Goal: Task Accomplishment & Management: Use online tool/utility

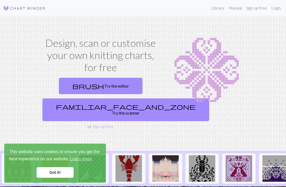
click at [275, 8] on link "Login" at bounding box center [276, 8] width 14 height 11
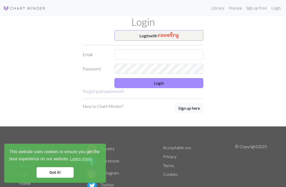
click at [57, 172] on link "Got it!" at bounding box center [55, 173] width 37 height 11
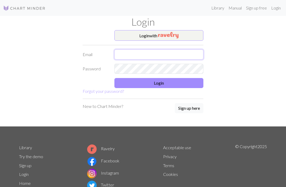
click at [155, 52] on input "text" at bounding box center [159, 55] width 89 height 10
type input "[EMAIL_ADDRESS][DOMAIN_NAME]"
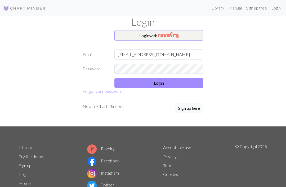
click at [183, 86] on button "Login" at bounding box center [159, 83] width 89 height 10
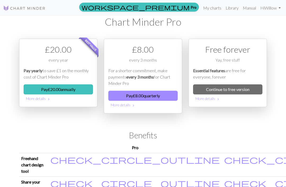
click at [243, 90] on link "Continue to free version" at bounding box center [227, 90] width 69 height 10
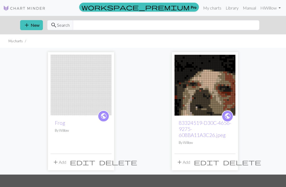
click at [30, 24] on span "add" at bounding box center [27, 24] width 6 height 7
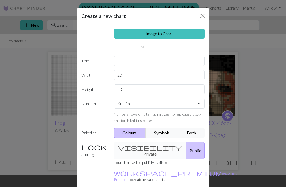
click at [154, 146] on div "visibility Private Public" at bounding box center [160, 150] width 98 height 17
click at [147, 146] on div "visibility Private Public" at bounding box center [160, 150] width 98 height 17
click at [146, 150] on div "visibility Private Public" at bounding box center [160, 150] width 98 height 17
click at [144, 146] on div "visibility Private Public" at bounding box center [160, 150] width 98 height 17
click at [92, 148] on label "Sharing" at bounding box center [94, 150] width 33 height 17
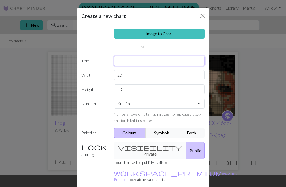
click at [152, 59] on input "text" at bounding box center [159, 61] width 91 height 10
type input "Pumpkins"
click at [143, 71] on input "20" at bounding box center [159, 75] width 91 height 10
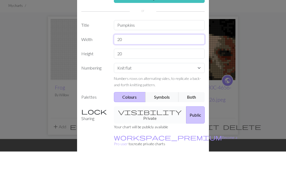
click at [157, 70] on input "20" at bounding box center [159, 75] width 91 height 10
click at [187, 70] on input "20" at bounding box center [159, 75] width 91 height 10
type input "2"
type input "30"
click at [171, 85] on input "20" at bounding box center [159, 90] width 91 height 10
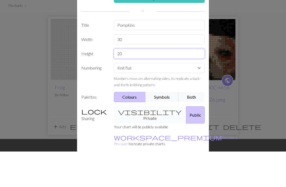
type input "2"
type input "30"
click at [191, 99] on select "Knit flat Knit in the round Lace knitting Cross stitch" at bounding box center [159, 104] width 91 height 10
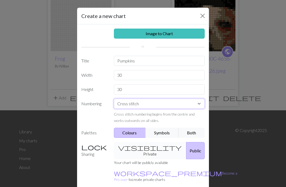
click at [178, 103] on select "Knit flat Knit in the round Lace knitting Cross stitch" at bounding box center [159, 104] width 91 height 10
select select "flat"
click at [151, 147] on div "visibility Private Public" at bounding box center [160, 150] width 98 height 17
click at [145, 148] on div "visibility Private Public" at bounding box center [160, 150] width 98 height 17
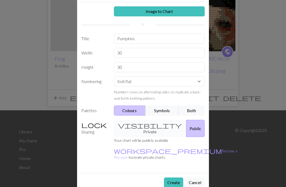
scroll to position [22, 0]
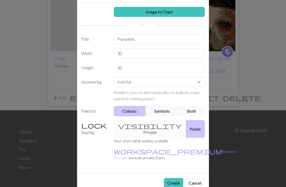
click at [174, 178] on button "Create" at bounding box center [173, 183] width 19 height 10
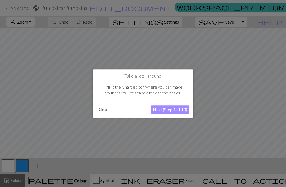
click at [183, 110] on button "Next (Step 1 of 10)" at bounding box center [170, 109] width 39 height 8
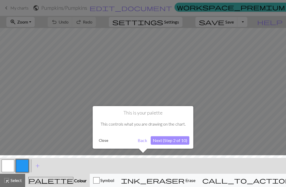
click at [177, 142] on button "Next (Step 2 of 10)" at bounding box center [170, 141] width 39 height 8
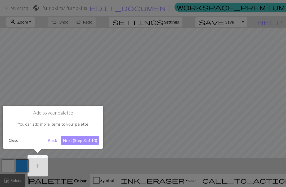
click at [177, 142] on div at bounding box center [143, 93] width 286 height 187
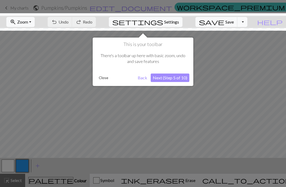
click at [140, 79] on button "Back" at bounding box center [143, 78] width 14 height 8
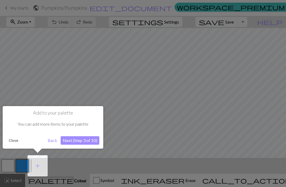
click at [92, 144] on button "Next (Step 3 of 10)" at bounding box center [80, 141] width 39 height 8
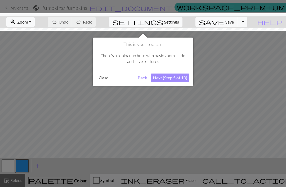
click at [176, 110] on div at bounding box center [143, 93] width 286 height 187
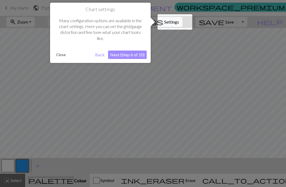
click at [152, 138] on div at bounding box center [143, 93] width 286 height 187
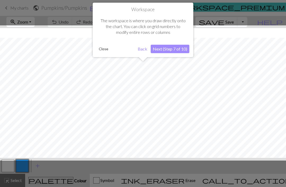
scroll to position [20, 0]
click at [103, 124] on div at bounding box center [143, 92] width 292 height 135
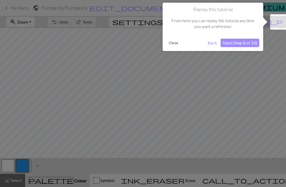
click at [213, 43] on button "Back" at bounding box center [213, 43] width 14 height 8
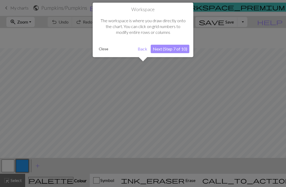
scroll to position [40, 0]
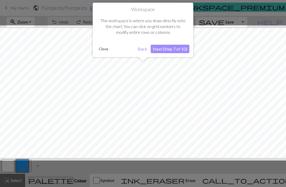
click at [144, 46] on button "Back" at bounding box center [143, 49] width 14 height 8
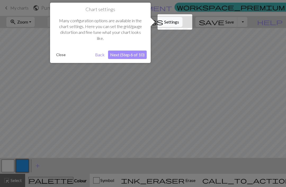
click at [136, 53] on button "Next (Step 6 of 10)" at bounding box center [127, 55] width 39 height 8
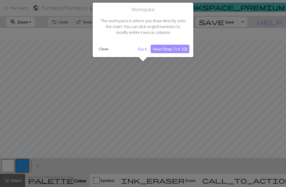
scroll to position [53, 0]
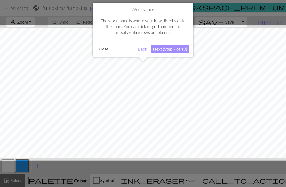
click at [175, 47] on button "Next (Step 7 of 10)" at bounding box center [170, 49] width 39 height 8
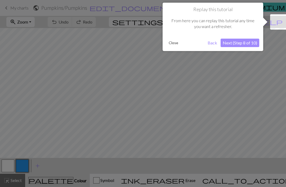
click at [252, 42] on button "Next (Step 8 of 10)" at bounding box center [240, 43] width 39 height 8
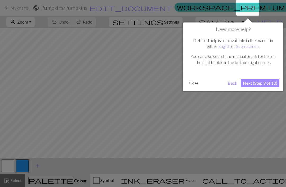
click at [267, 85] on button "Next (Step 9 of 10)" at bounding box center [260, 83] width 39 height 8
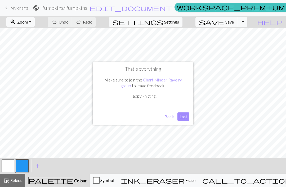
click at [187, 117] on button "Last" at bounding box center [184, 117] width 12 height 8
click at [69, 22] on span "Undo" at bounding box center [64, 21] width 10 height 5
click at [96, 22] on div "undo Undo Undo redo Redo Redo" at bounding box center [72, 22] width 56 height 12
click at [97, 24] on div "undo Undo Undo redo Redo Redo" at bounding box center [72, 22] width 56 height 12
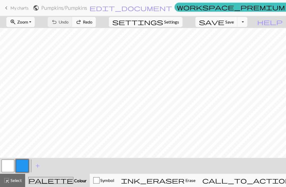
scroll to position [0, 0]
click at [37, 172] on button "add Add a colour" at bounding box center [37, 166] width 13 height 13
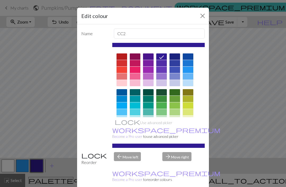
click at [149, 127] on div at bounding box center [148, 128] width 11 height 6
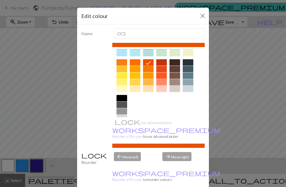
scroll to position [65, 0]
click at [202, 17] on button "Close" at bounding box center [203, 16] width 8 height 8
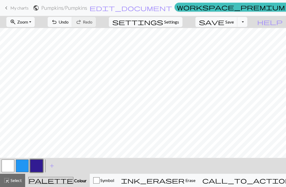
click at [51, 167] on span "add" at bounding box center [52, 165] width 6 height 7
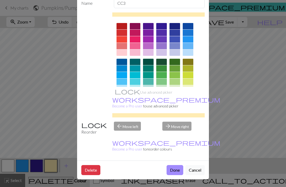
scroll to position [30, 0]
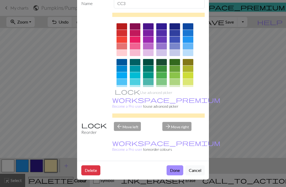
click at [147, 99] on div at bounding box center [148, 98] width 11 height 6
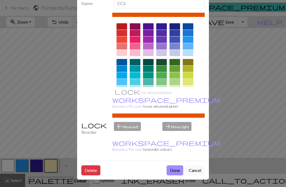
click at [176, 170] on button "Done" at bounding box center [175, 171] width 17 height 10
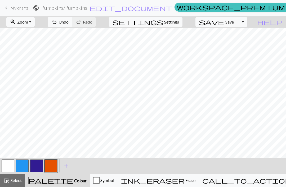
click at [189, 181] on span "Erase" at bounding box center [190, 180] width 11 height 5
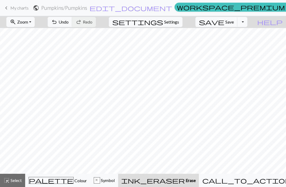
click at [69, 22] on span "Undo" at bounding box center [64, 21] width 10 height 5
click at [179, 26] on button "settings Settings" at bounding box center [146, 22] width 74 height 10
select select "aran"
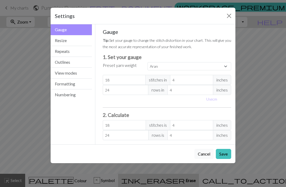
click at [80, 43] on button "Resize" at bounding box center [71, 40] width 41 height 11
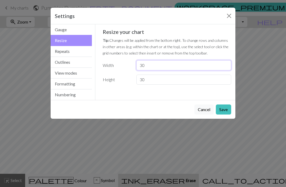
click at [159, 66] on input "30" at bounding box center [184, 65] width 95 height 10
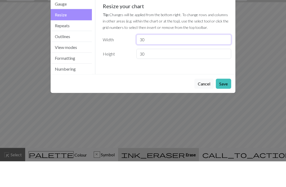
type input "3"
type input "50"
click at [172, 75] on input "30" at bounding box center [184, 80] width 95 height 10
type input "3"
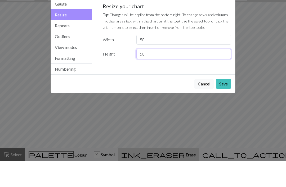
type input "50"
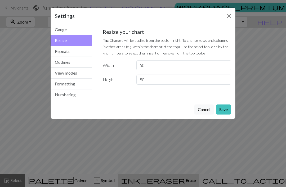
click at [227, 106] on button "Save" at bounding box center [223, 110] width 15 height 10
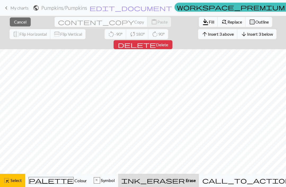
click at [24, 25] on button "close Cancel" at bounding box center [20, 21] width 21 height 9
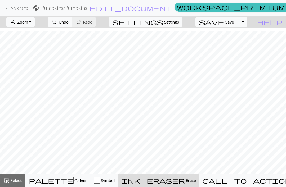
scroll to position [44, 0]
click at [100, 181] on div "x" at bounding box center [97, 181] width 6 height 6
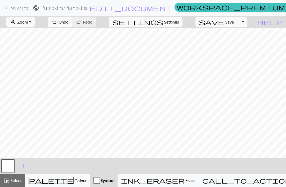
click at [186, 185] on button "ink_eraser Erase Erase" at bounding box center [158, 180] width 81 height 13
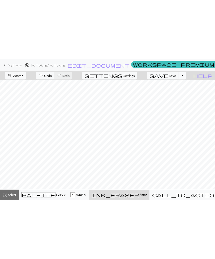
scroll to position [0, 0]
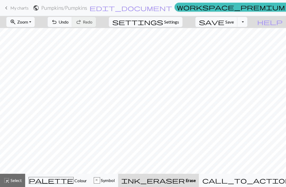
click at [115, 181] on span "Symbol" at bounding box center [107, 180] width 15 height 5
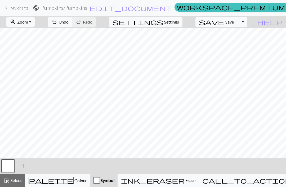
click at [62, 185] on button "palette Colour Colour" at bounding box center [57, 180] width 65 height 13
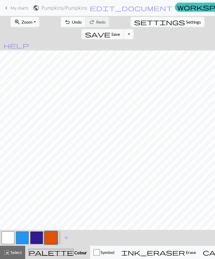
click at [103, 187] on span "Symbol" at bounding box center [107, 252] width 15 height 5
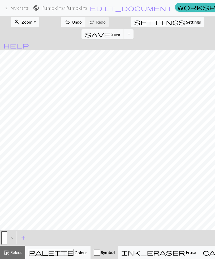
click at [74, 187] on span "Colour" at bounding box center [80, 252] width 13 height 5
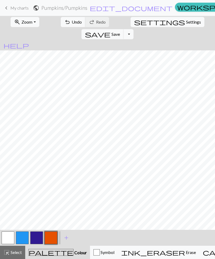
click at [100, 187] on span "Symbol" at bounding box center [107, 252] width 15 height 5
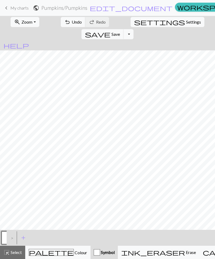
click at [74, 187] on span "Colour" at bounding box center [80, 252] width 13 height 5
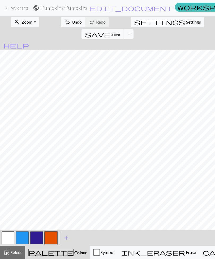
click at [185, 187] on span "Erase" at bounding box center [190, 252] width 11 height 5
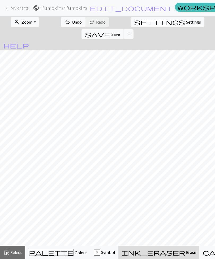
click at [100, 187] on span "Symbol" at bounding box center [107, 252] width 15 height 5
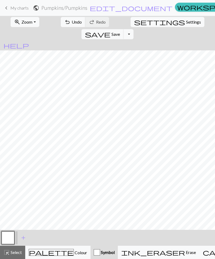
click at [74, 187] on span "Colour" at bounding box center [80, 252] width 13 height 5
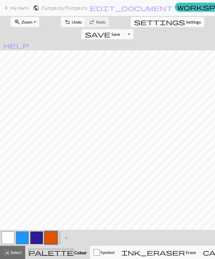
click at [72, 24] on span "Undo" at bounding box center [77, 21] width 10 height 5
click at [72, 20] on span "Undo" at bounding box center [77, 21] width 10 height 5
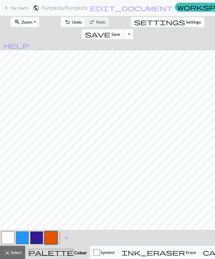
click at [185, 187] on span "Erase" at bounding box center [190, 252] width 11 height 5
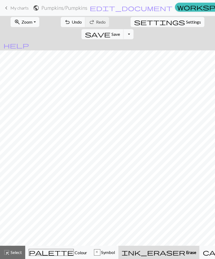
click at [94, 187] on div "x" at bounding box center [97, 252] width 6 height 6
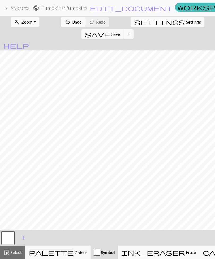
click at [74, 187] on span "Colour" at bounding box center [80, 252] width 13 height 5
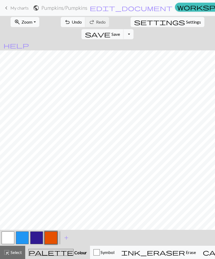
click at [185, 187] on span "Erase" at bounding box center [190, 252] width 11 height 5
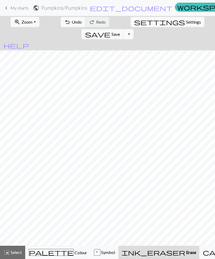
click at [74, 187] on span "Colour" at bounding box center [80, 252] width 13 height 5
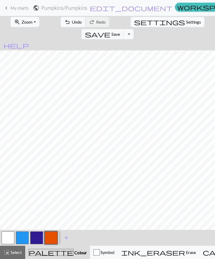
click at [185, 187] on span "Erase" at bounding box center [190, 252] width 11 height 5
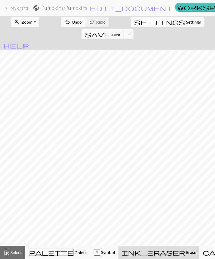
click at [74, 187] on span "Colour" at bounding box center [80, 252] width 13 height 5
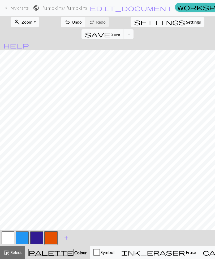
click at [185, 187] on span "Erase" at bounding box center [190, 252] width 11 height 5
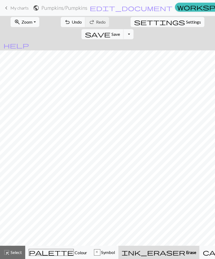
click at [106, 187] on span "Symbol" at bounding box center [107, 252] width 15 height 5
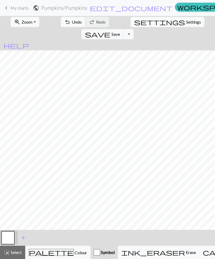
click at [62, 187] on div "palette Colour Colour" at bounding box center [58, 252] width 58 height 7
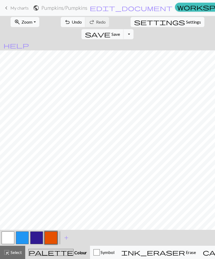
click at [185, 187] on span "Erase" at bounding box center [190, 252] width 11 height 5
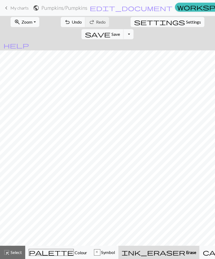
click at [98, 187] on button "x Symbol" at bounding box center [104, 252] width 28 height 13
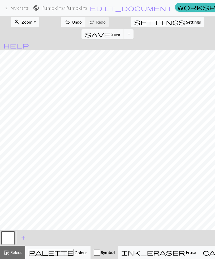
click at [64, 187] on div "palette Colour Colour" at bounding box center [58, 252] width 58 height 7
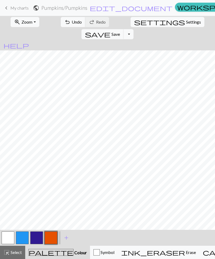
click at [185, 187] on span "Erase" at bounding box center [190, 252] width 11 height 5
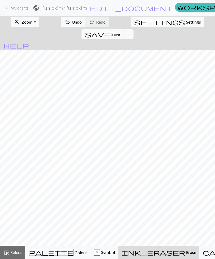
click at [100, 187] on span "Symbol" at bounding box center [107, 252] width 15 height 5
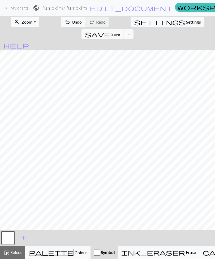
click at [74, 187] on span "Colour" at bounding box center [80, 252] width 13 height 5
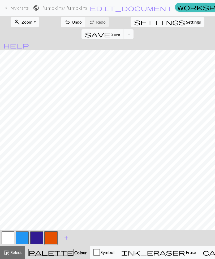
click at [185, 187] on span "Erase" at bounding box center [190, 252] width 11 height 5
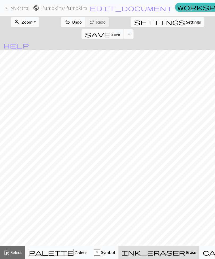
click at [59, 187] on div "palette Colour Colour" at bounding box center [58, 252] width 58 height 7
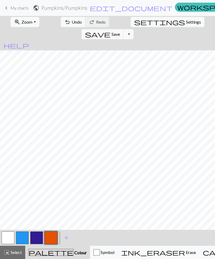
click at [140, 187] on span "ink_eraser" at bounding box center [153, 252] width 64 height 7
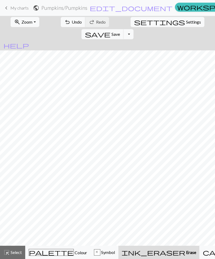
click at [102, 187] on span "Symbol" at bounding box center [107, 252] width 15 height 5
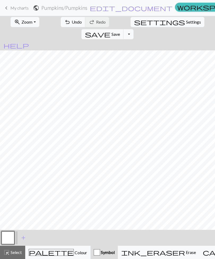
click at [74, 187] on span "Colour" at bounding box center [80, 252] width 13 height 5
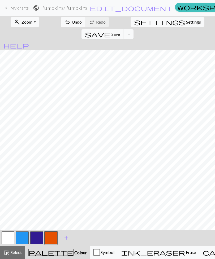
click at [185, 187] on span "Erase" at bounding box center [190, 252] width 11 height 5
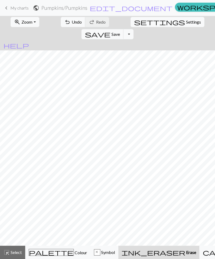
click at [57, 187] on div "palette Colour Colour" at bounding box center [58, 252] width 58 height 7
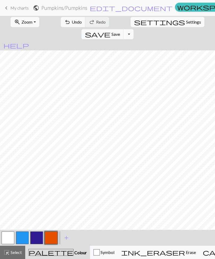
click at [185, 187] on span "Erase" at bounding box center [190, 252] width 11 height 5
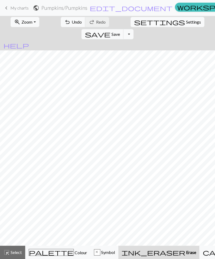
click at [74, 187] on span "Colour" at bounding box center [80, 252] width 13 height 5
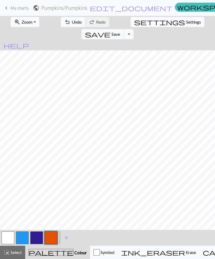
click at [185, 187] on span "Erase" at bounding box center [190, 252] width 11 height 5
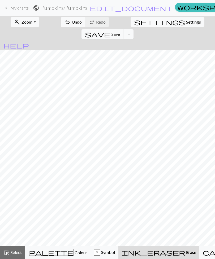
click at [74, 187] on span "Colour" at bounding box center [80, 252] width 13 height 5
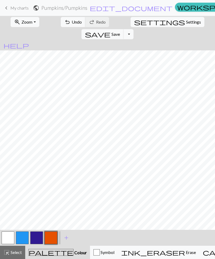
click at [185, 187] on span "Erase" at bounding box center [190, 252] width 11 height 5
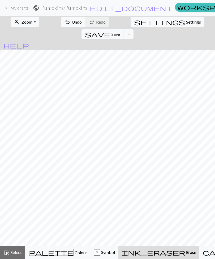
click at [74, 187] on span "Colour" at bounding box center [80, 252] width 13 height 5
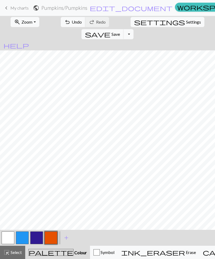
click at [100, 187] on span "Symbol" at bounding box center [107, 252] width 15 height 5
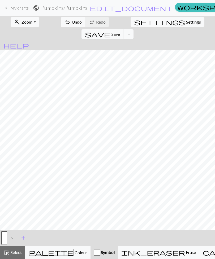
click at [185, 187] on span "Erase" at bounding box center [190, 252] width 11 height 5
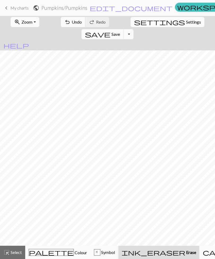
click at [106, 187] on span "Symbol" at bounding box center [107, 252] width 15 height 5
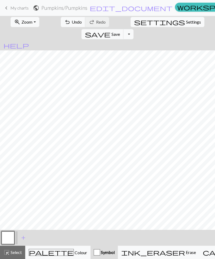
click at [57, 187] on button "palette Colour Colour" at bounding box center [57, 252] width 65 height 13
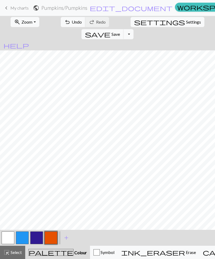
click at [185, 187] on span "Erase" at bounding box center [190, 252] width 11 height 5
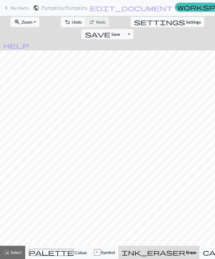
click at [100, 187] on span "Symbol" at bounding box center [107, 252] width 15 height 5
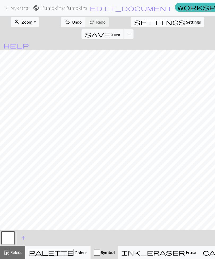
click at [74, 187] on span "Colour" at bounding box center [80, 252] width 13 height 5
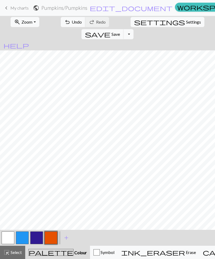
click at [185, 187] on span "Erase" at bounding box center [190, 252] width 11 height 5
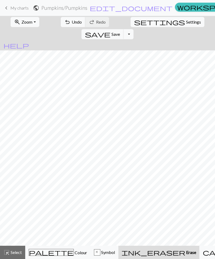
click at [100, 187] on span "Symbol" at bounding box center [107, 252] width 15 height 5
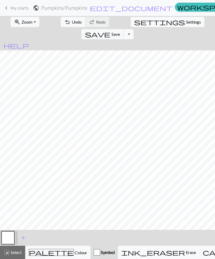
click at [74, 187] on span "Colour" at bounding box center [80, 252] width 13 height 5
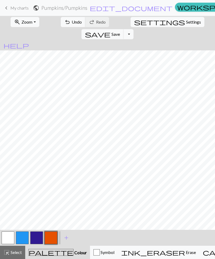
click at [71, 187] on button "add Add a colour" at bounding box center [66, 237] width 13 height 13
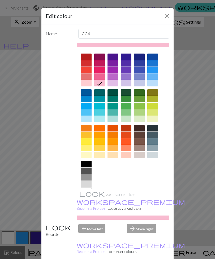
click at [140, 129] on div at bounding box center [139, 128] width 11 height 6
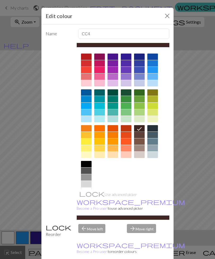
click at [146, 187] on div "arrow_forward Move right" at bounding box center [148, 231] width 49 height 14
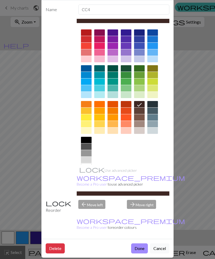
scroll to position [24, 0]
click at [141, 187] on button "Done" at bounding box center [139, 248] width 17 height 10
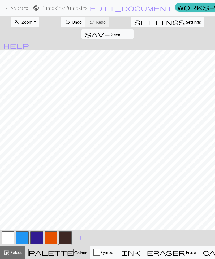
click at [80, 187] on span "add" at bounding box center [80, 237] width 6 height 7
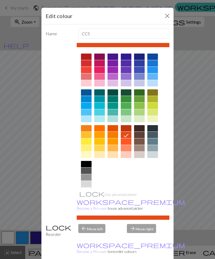
click at [126, 129] on div at bounding box center [126, 128] width 11 height 6
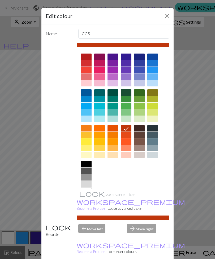
click at [126, 143] on div at bounding box center [126, 141] width 11 height 6
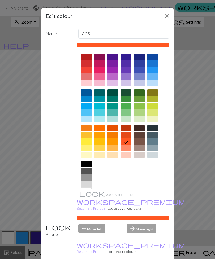
click at [128, 135] on div at bounding box center [126, 135] width 11 height 6
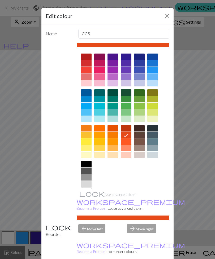
click at [89, 57] on div at bounding box center [86, 57] width 11 height 6
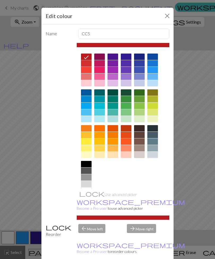
click at [87, 71] on div at bounding box center [86, 70] width 11 height 6
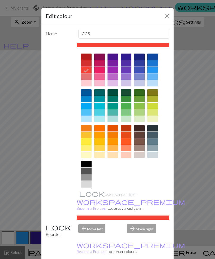
click at [126, 149] on div at bounding box center [126, 148] width 11 height 6
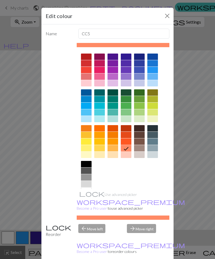
click at [127, 143] on div at bounding box center [126, 141] width 11 height 6
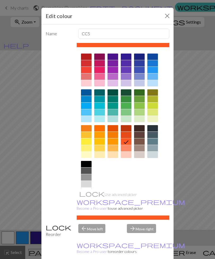
click at [127, 134] on div at bounding box center [126, 135] width 11 height 6
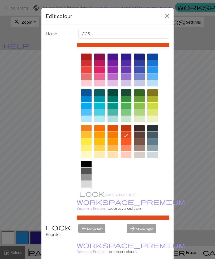
click at [125, 127] on div at bounding box center [126, 128] width 11 height 6
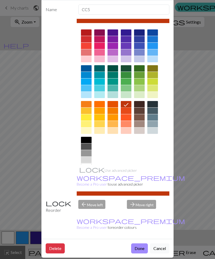
click at [139, 187] on button "Done" at bounding box center [139, 248] width 17 height 10
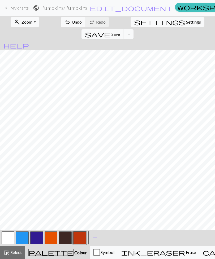
click at [54, 187] on button "button" at bounding box center [51, 237] width 13 height 13
click at [76, 187] on button "button" at bounding box center [79, 237] width 13 height 13
click at [93, 187] on div "button" at bounding box center [96, 252] width 6 height 6
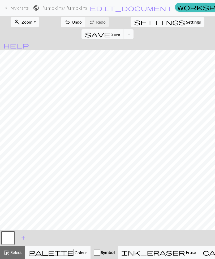
click at [74, 187] on span "Colour" at bounding box center [80, 252] width 13 height 5
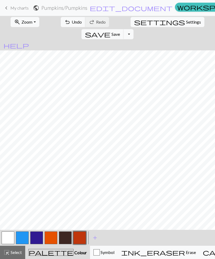
click at [8, 187] on button "button" at bounding box center [8, 237] width 13 height 13
click at [79, 187] on button "button" at bounding box center [79, 237] width 13 height 13
click at [10, 187] on button "button" at bounding box center [8, 237] width 13 height 13
click at [77, 187] on button "button" at bounding box center [79, 237] width 13 height 13
click at [93, 187] on span "add" at bounding box center [95, 237] width 6 height 7
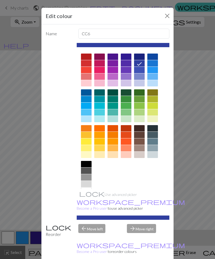
click at [127, 97] on div at bounding box center [126, 99] width 11 height 6
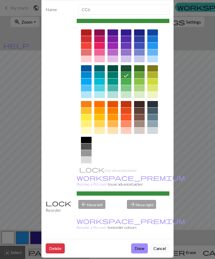
click at [141, 187] on button "Done" at bounding box center [139, 248] width 17 height 10
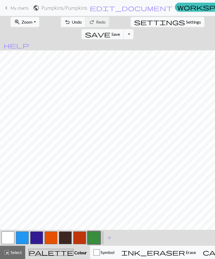
click at [7, 187] on button "button" at bounding box center [8, 237] width 13 height 13
click at [94, 187] on button "button" at bounding box center [93, 237] width 13 height 13
click at [63, 187] on button "button" at bounding box center [65, 237] width 13 height 13
click at [95, 187] on button "button" at bounding box center [93, 237] width 13 height 13
click at [69, 187] on button "button" at bounding box center [65, 237] width 13 height 13
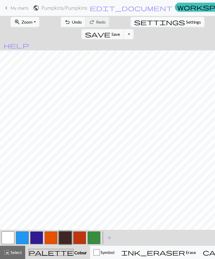
click at [109, 187] on span "add" at bounding box center [109, 237] width 6 height 7
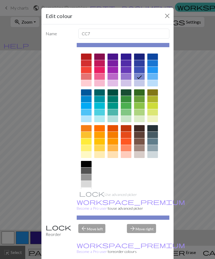
click at [112, 156] on div at bounding box center [112, 155] width 11 height 6
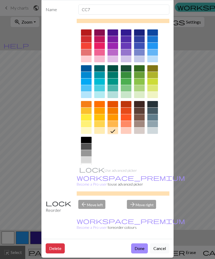
click at [139, 187] on button "Done" at bounding box center [139, 248] width 17 height 10
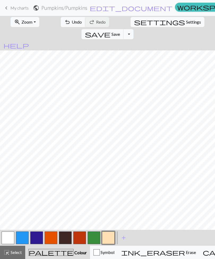
click at [64, 187] on button "button" at bounding box center [65, 237] width 13 height 13
click at [51, 187] on button "button" at bounding box center [51, 237] width 13 height 13
click at [65, 187] on button "button" at bounding box center [65, 237] width 13 height 13
click at [122, 187] on span "add" at bounding box center [123, 237] width 6 height 7
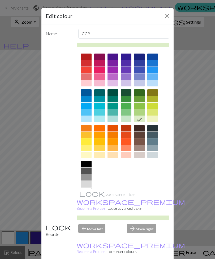
click at [89, 164] on div at bounding box center [86, 164] width 11 height 6
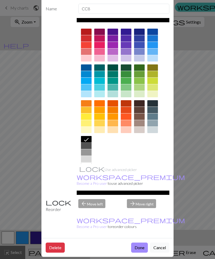
scroll to position [24, 0]
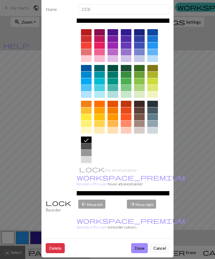
click at [138, 187] on button "Done" at bounding box center [139, 248] width 17 height 10
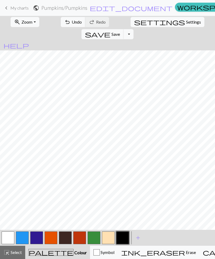
click at [52, 187] on button "button" at bounding box center [51, 237] width 13 height 13
click at [122, 187] on button "button" at bounding box center [122, 237] width 13 height 13
click at [51, 187] on button "button" at bounding box center [51, 237] width 13 height 13
click at [121, 187] on button "button" at bounding box center [122, 237] width 13 height 13
click at [52, 187] on button "button" at bounding box center [51, 237] width 13 height 13
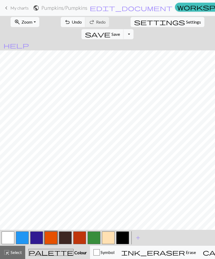
click at [122, 187] on button "button" at bounding box center [122, 237] width 13 height 13
click at [51, 187] on button "button" at bounding box center [51, 237] width 13 height 13
click at [127, 187] on button "button" at bounding box center [122, 237] width 13 height 13
click at [109, 187] on button "button" at bounding box center [108, 237] width 13 height 13
click at [53, 187] on button "button" at bounding box center [51, 237] width 13 height 13
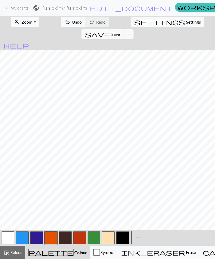
click at [120, 187] on button "button" at bounding box center [122, 237] width 13 height 13
click at [67, 187] on button "button" at bounding box center [65, 237] width 13 height 13
click at [122, 187] on button "button" at bounding box center [122, 237] width 13 height 13
click at [63, 187] on button "button" at bounding box center [65, 237] width 13 height 13
click at [137, 187] on span "add" at bounding box center [138, 237] width 6 height 7
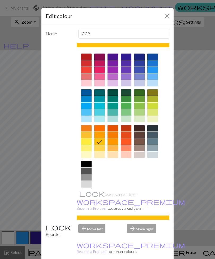
click at [88, 84] on div at bounding box center [86, 83] width 11 height 6
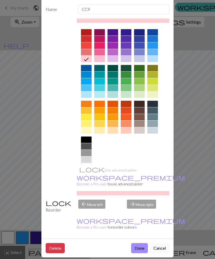
scroll to position [24, 0]
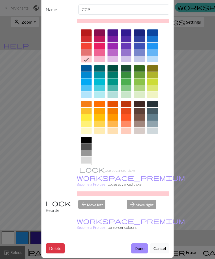
click at [139, 187] on button "Done" at bounding box center [139, 248] width 17 height 10
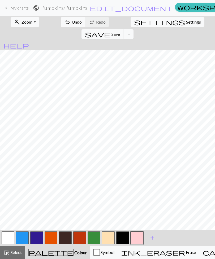
click at [72, 24] on span "Undo" at bounding box center [77, 21] width 10 height 5
click at [122, 187] on button "button" at bounding box center [122, 237] width 13 height 13
click at [68, 187] on button "button" at bounding box center [65, 237] width 13 height 13
click at [138, 187] on button "button" at bounding box center [136, 237] width 13 height 13
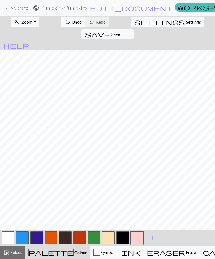
click at [62, 25] on button "undo Undo Undo" at bounding box center [73, 22] width 25 height 10
click at [72, 23] on span "Undo" at bounding box center [77, 21] width 10 height 5
click at [71, 25] on button "undo Undo Undo" at bounding box center [73, 22] width 25 height 10
click at [79, 187] on button "button" at bounding box center [79, 237] width 13 height 13
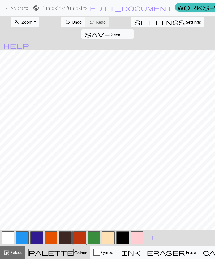
click at [68, 25] on button "undo Undo Undo" at bounding box center [73, 22] width 25 height 10
click at [68, 27] on button "undo Undo Undo" at bounding box center [73, 22] width 25 height 10
click at [123, 187] on button "button" at bounding box center [122, 237] width 13 height 13
click at [9, 187] on button "button" at bounding box center [8, 237] width 13 height 13
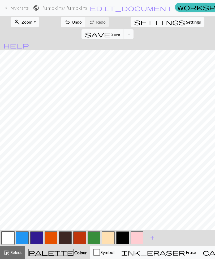
click at [123, 187] on button "button" at bounding box center [122, 237] width 13 height 13
click at [16, 9] on span "My charts" at bounding box center [19, 7] width 18 height 5
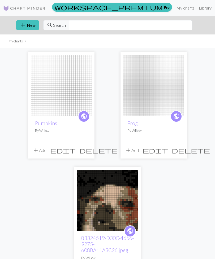
click at [73, 88] on img at bounding box center [61, 85] width 61 height 61
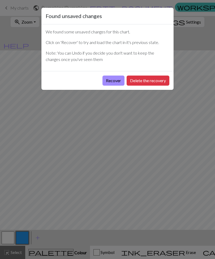
click at [150, 82] on button "Delete the recovery" at bounding box center [147, 81] width 43 height 10
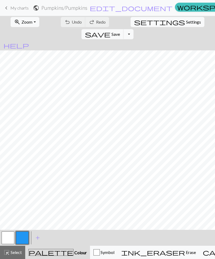
click at [12, 10] on span "My charts" at bounding box center [19, 7] width 18 height 5
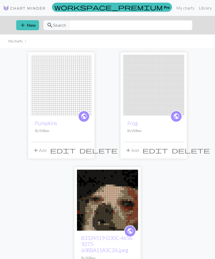
click at [91, 152] on button "delete" at bounding box center [98, 150] width 42 height 10
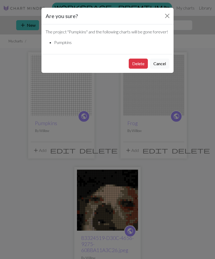
click at [135, 68] on button "Delete" at bounding box center [138, 64] width 19 height 10
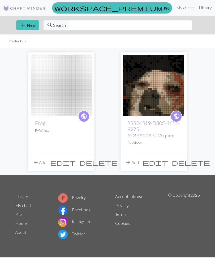
click at [69, 96] on img at bounding box center [61, 85] width 61 height 61
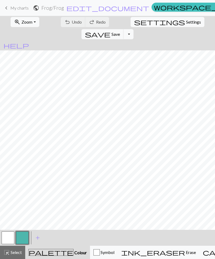
click at [10, 8] on span "My charts" at bounding box center [19, 7] width 18 height 5
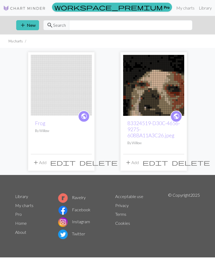
click at [152, 94] on img at bounding box center [153, 85] width 61 height 61
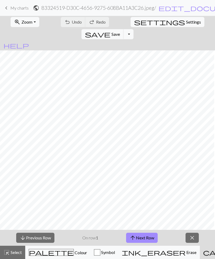
scroll to position [0, 10]
click at [7, 7] on span "keyboard_arrow_left" at bounding box center [6, 7] width 6 height 7
